Goal: Transaction & Acquisition: Subscribe to service/newsletter

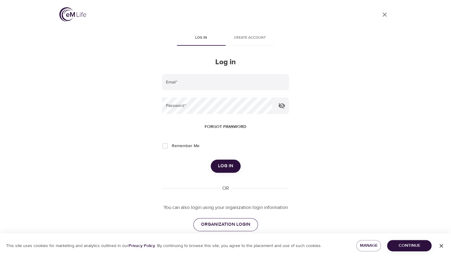
click at [223, 224] on span "ORGANIZATION LOGIN" at bounding box center [225, 225] width 49 height 8
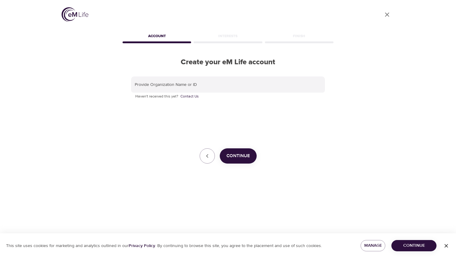
click at [446, 244] on icon "button" at bounding box center [446, 246] width 6 height 6
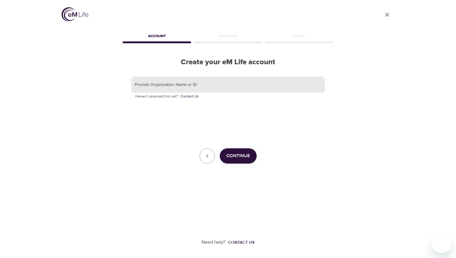
click at [191, 87] on input "text" at bounding box center [228, 84] width 194 height 16
type input "atrium"
click at [234, 151] on button "Continue" at bounding box center [238, 155] width 37 height 15
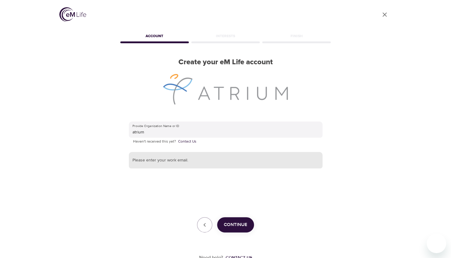
click at [144, 162] on input "text" at bounding box center [226, 160] width 194 height 16
type input "[EMAIL_ADDRESS][DOMAIN_NAME]"
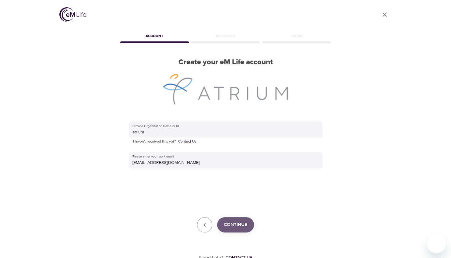
click at [228, 220] on button "Continue" at bounding box center [235, 224] width 37 height 15
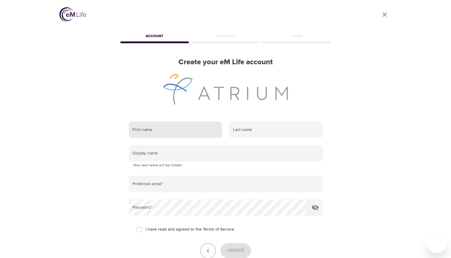
click at [197, 123] on input "text" at bounding box center [175, 130] width 93 height 16
type input "[PERSON_NAME]"
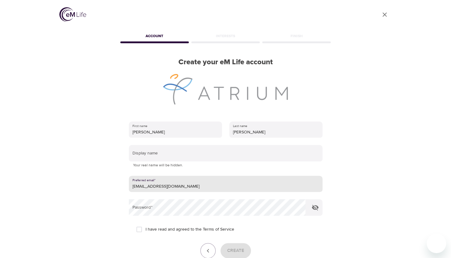
drag, startPoint x: 197, startPoint y: 188, endPoint x: 126, endPoint y: 185, distance: 71.0
click at [126, 185] on div "First name [PERSON_NAME] Last name [PERSON_NAME] Display name Your real name wi…" at bounding box center [225, 198] width 213 height 173
type input "[EMAIL_ADDRESS][DOMAIN_NAME]"
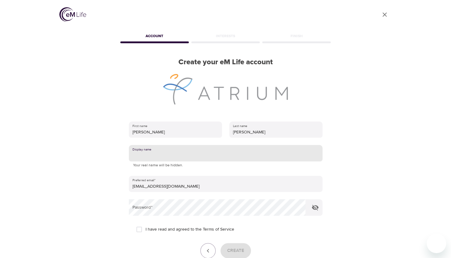
click at [150, 153] on input "text" at bounding box center [226, 153] width 194 height 16
type input "Jass"
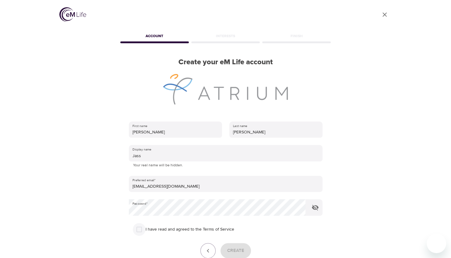
click at [141, 228] on input "I have read and agreed to the Terms of Service" at bounding box center [139, 229] width 13 height 13
checkbox input "true"
click at [236, 247] on span "Create" at bounding box center [235, 251] width 17 height 8
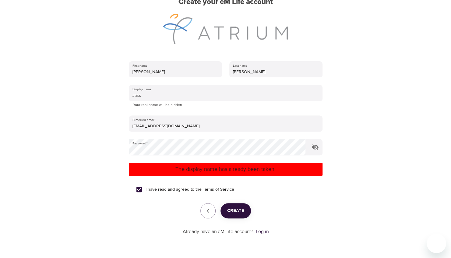
scroll to position [61, 0]
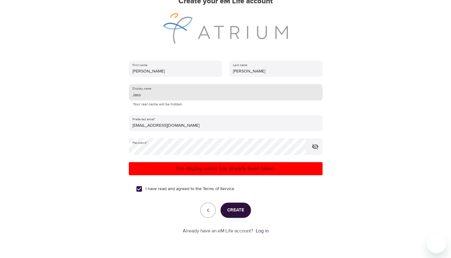
click at [157, 94] on input "Jass" at bounding box center [226, 92] width 194 height 16
type input "J"
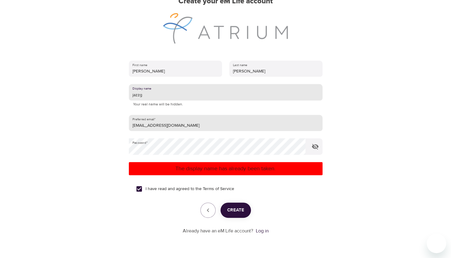
scroll to position [78, 0]
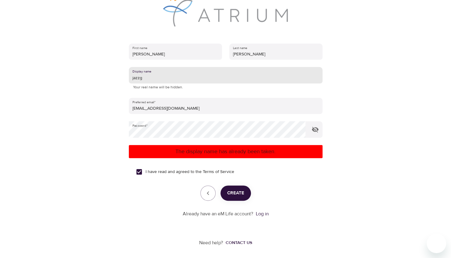
type input "jazzg"
click at [220, 147] on div "The display name has already been taken." at bounding box center [226, 151] width 194 height 13
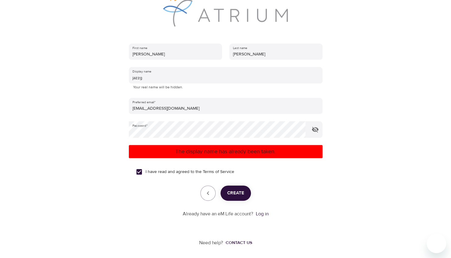
click at [245, 192] on button "Create" at bounding box center [236, 192] width 30 height 15
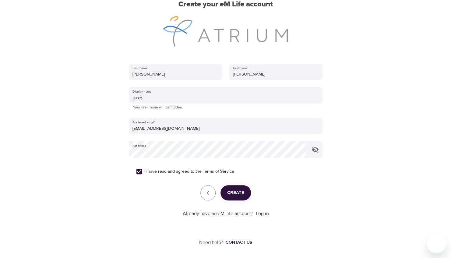
scroll to position [0, 0]
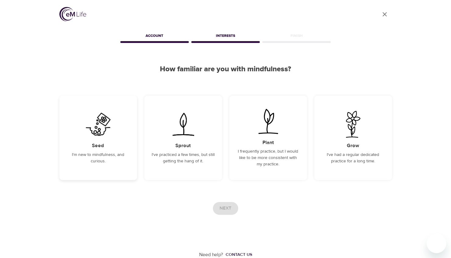
click at [118, 168] on div "Seed I'm new to mindfulness, and curious." at bounding box center [98, 138] width 78 height 84
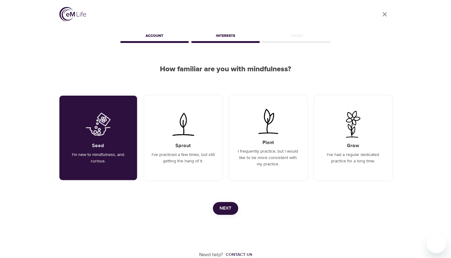
click at [227, 207] on span "Next" at bounding box center [226, 208] width 12 height 8
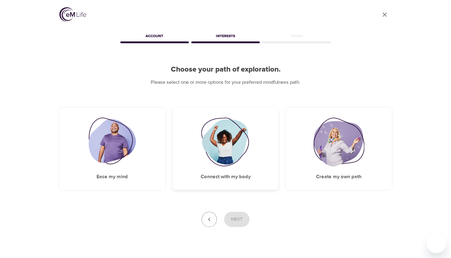
click at [242, 159] on img at bounding box center [225, 142] width 49 height 49
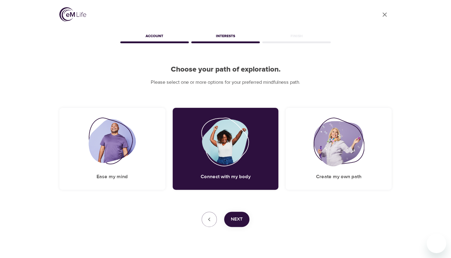
click at [238, 221] on span "Next" at bounding box center [237, 219] width 12 height 8
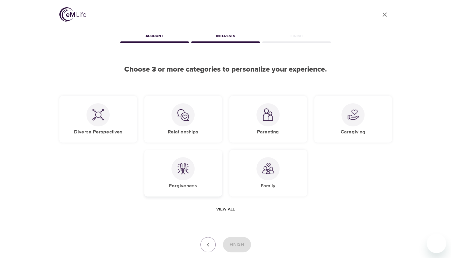
click at [185, 163] on img at bounding box center [183, 169] width 12 height 12
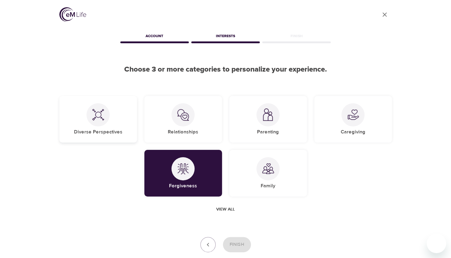
click at [117, 124] on div "Diverse Perspectives" at bounding box center [98, 119] width 78 height 47
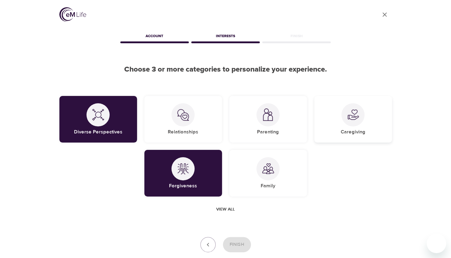
click at [335, 125] on div "Caregiving" at bounding box center [353, 119] width 78 height 47
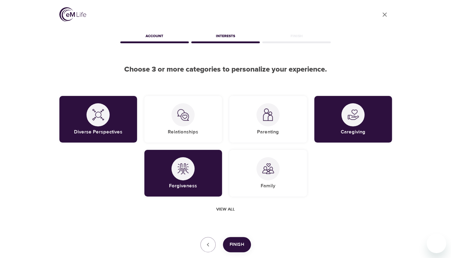
click at [233, 242] on span "Finish" at bounding box center [237, 245] width 15 height 8
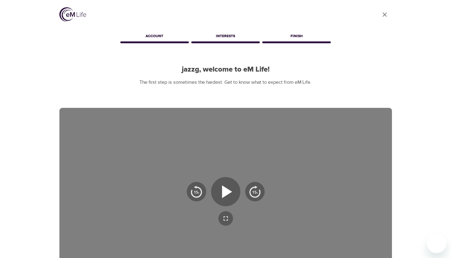
click at [76, 15] on img at bounding box center [72, 14] width 27 height 14
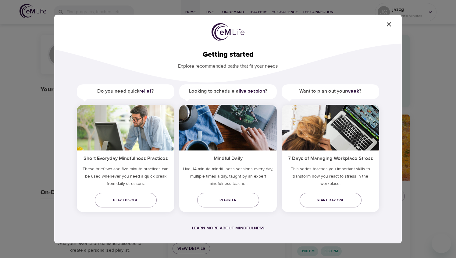
click at [390, 23] on icon "button" at bounding box center [389, 24] width 4 height 4
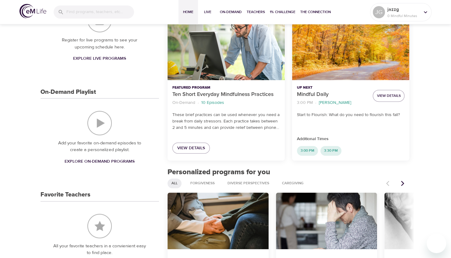
scroll to position [152, 0]
